Goal: Transaction & Acquisition: Purchase product/service

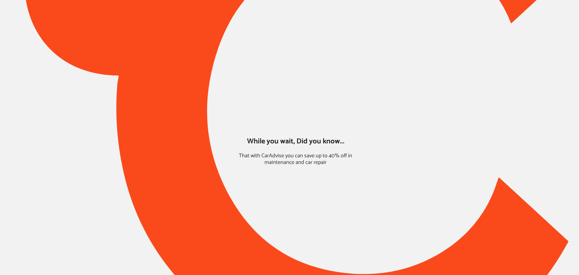
type input "*****"
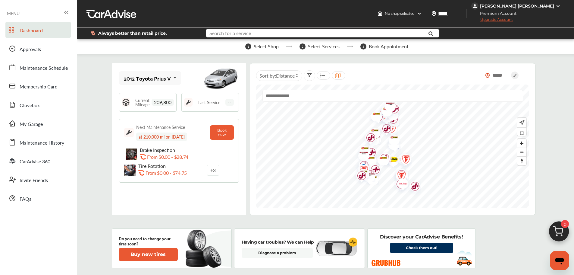
click at [354, 36] on input "text" at bounding box center [313, 33] width 213 height 9
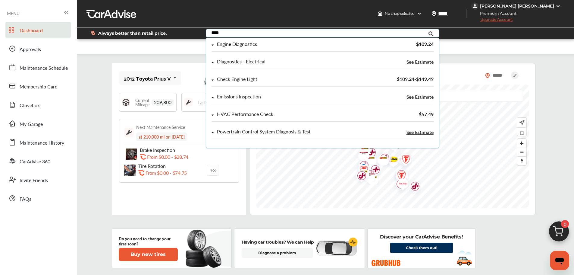
type input "****"
click at [257, 46] on div "Engine Diagnostics" at bounding box center [237, 44] width 40 height 5
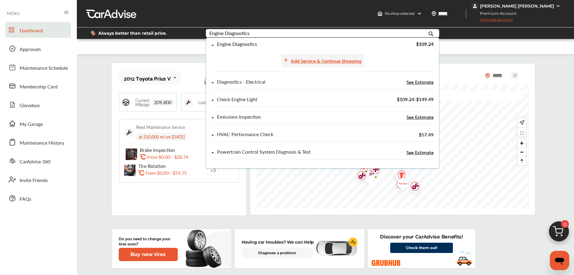
click at [306, 62] on div "Add Service & Continue Shopping" at bounding box center [326, 60] width 71 height 8
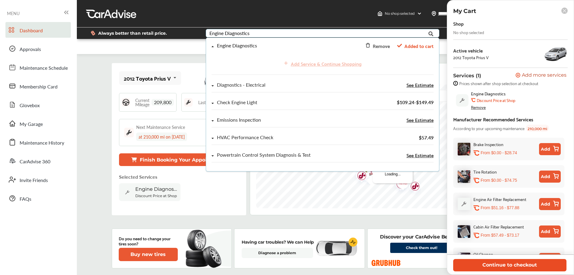
click at [503, 264] on button "Continue to checkout" at bounding box center [509, 265] width 113 height 12
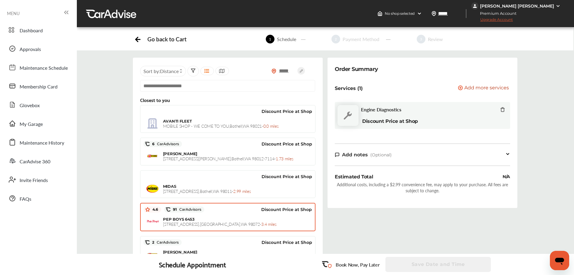
scroll to position [151, 0]
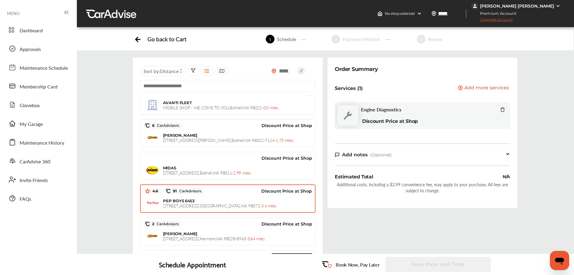
click at [217, 206] on span "[STREET_ADDRESS] - 3.4 miles" at bounding box center [219, 205] width 113 height 6
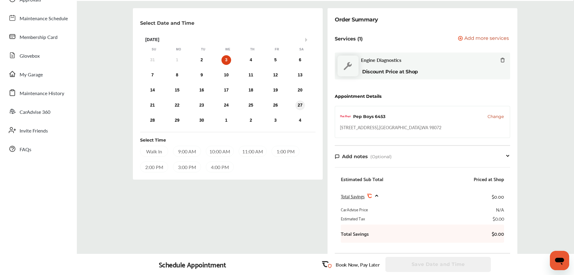
scroll to position [25, 0]
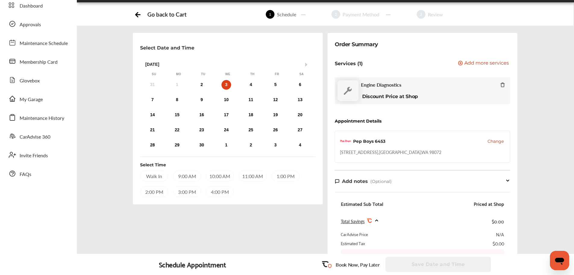
click at [230, 178] on div "10:00 AM" at bounding box center [220, 175] width 28 height 11
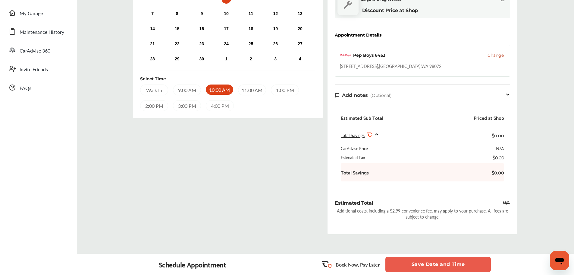
scroll to position [115, 0]
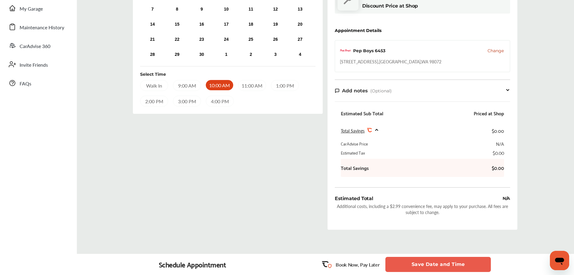
click at [422, 267] on button "Save Date and Time" at bounding box center [439, 264] width 106 height 15
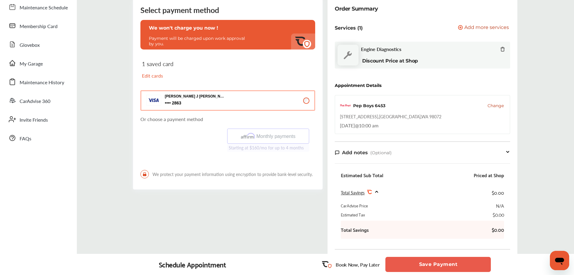
click at [319, 196] on div "Select payment method We won't charge you now ! Payment will be charged upon wo…" at bounding box center [228, 156] width 195 height 318
